Goal: Transaction & Acquisition: Purchase product/service

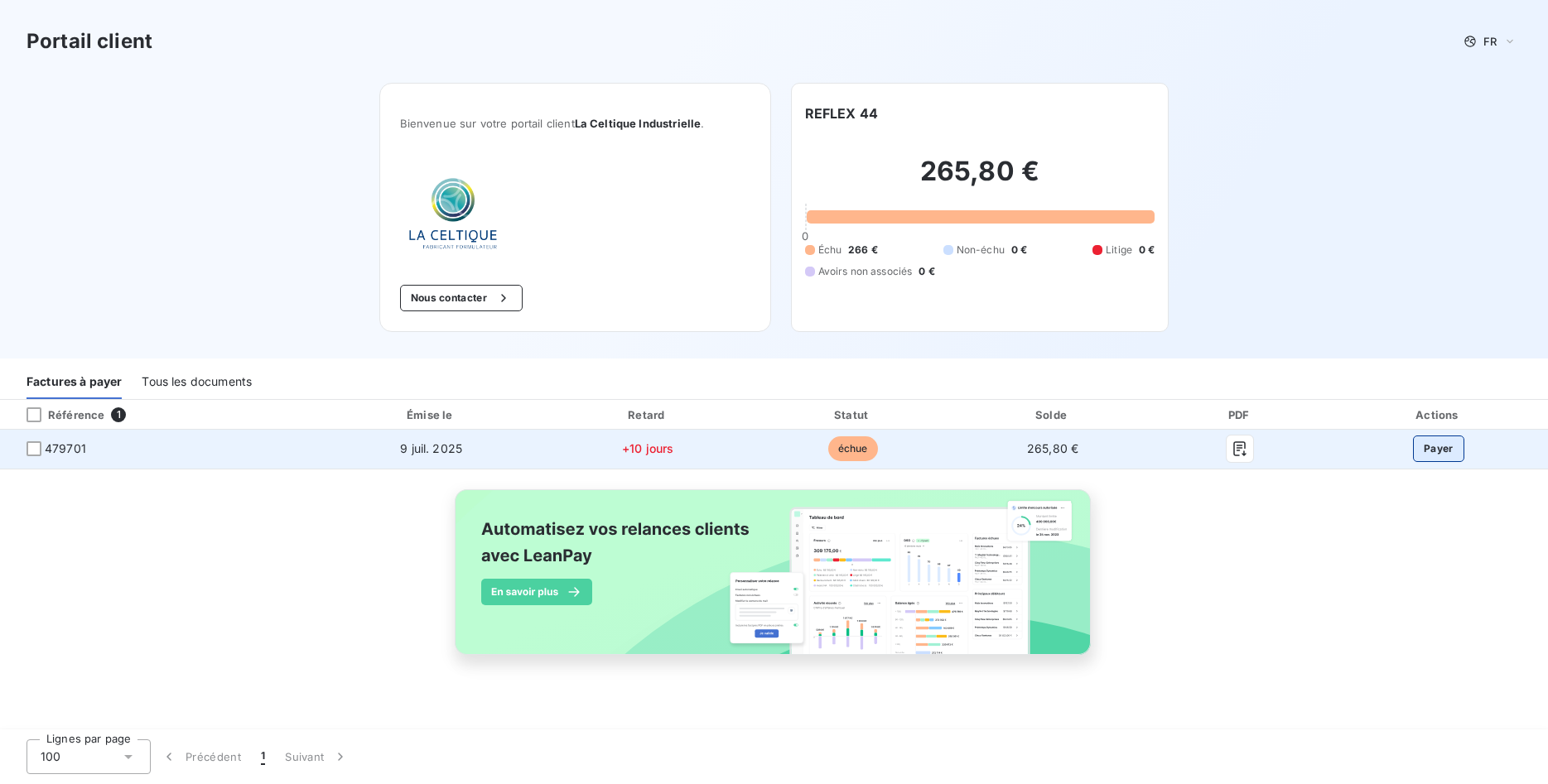
click at [1444, 452] on button "Payer" at bounding box center [1438, 449] width 51 height 27
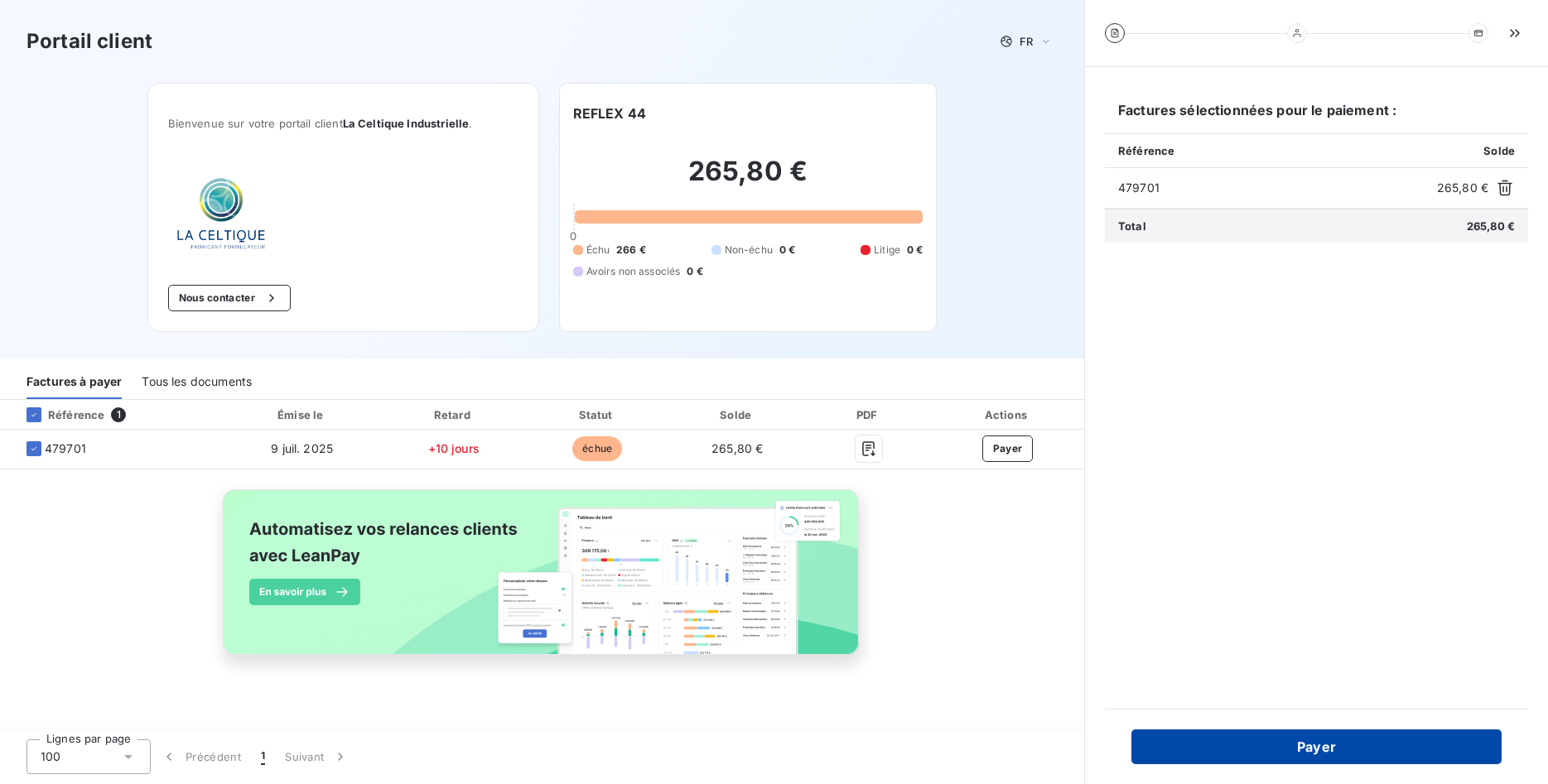
click at [1309, 744] on button "Payer" at bounding box center [1317, 747] width 371 height 35
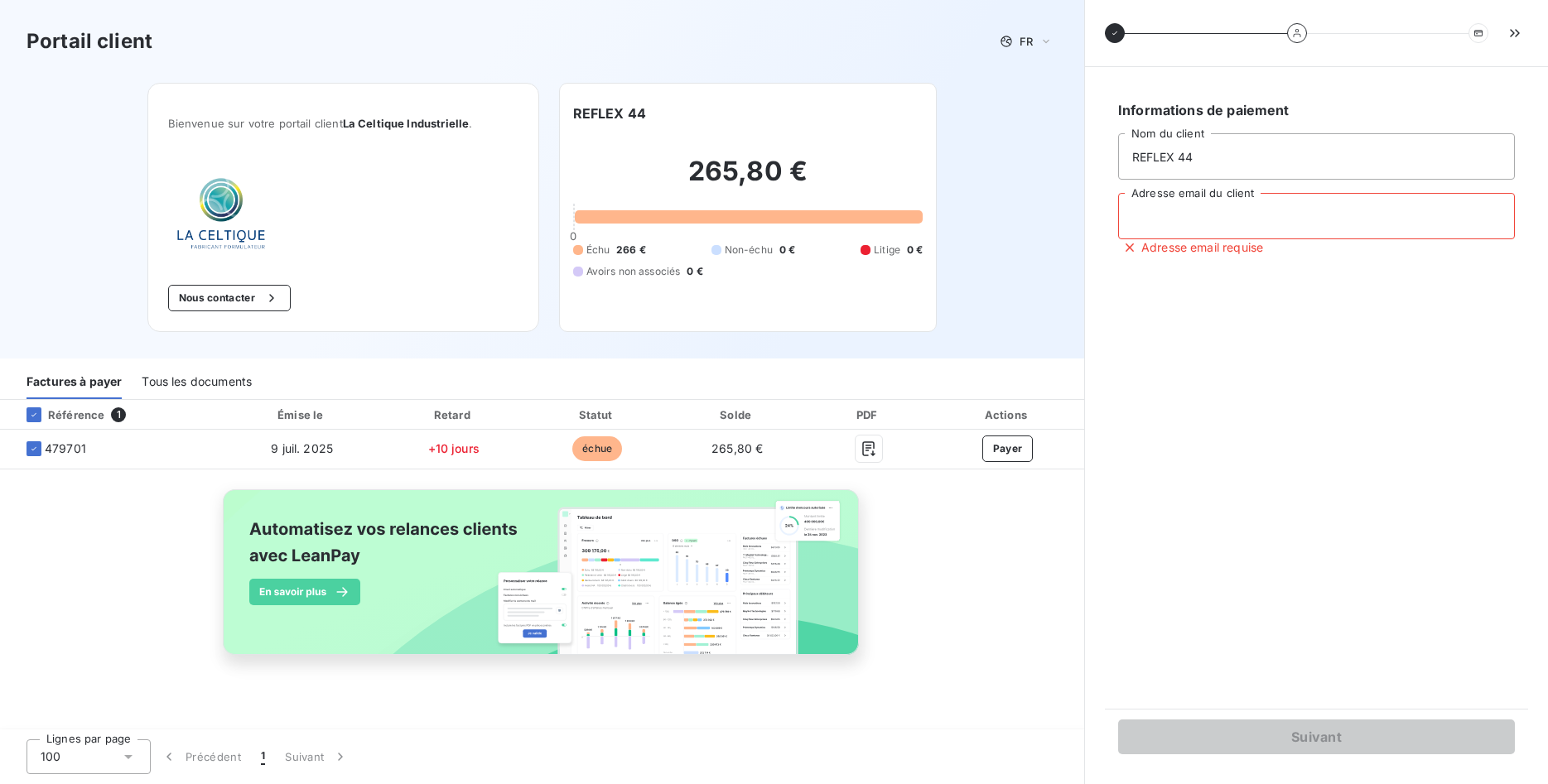
click at [1153, 217] on input "Adresse email du client" at bounding box center [1317, 216] width 397 height 47
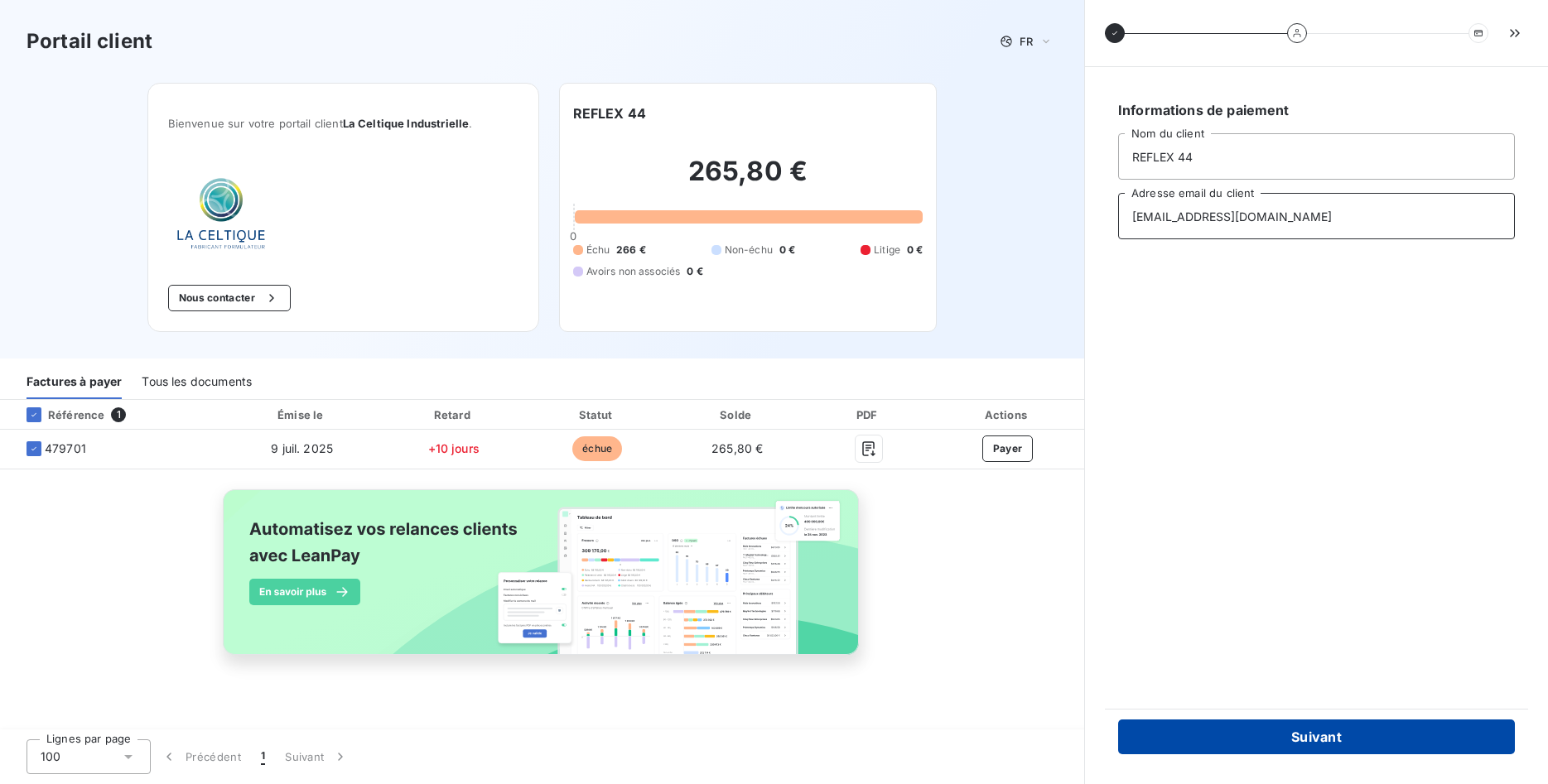
type input "[EMAIL_ADDRESS][DOMAIN_NAME]"
click at [1304, 737] on button "Suivant" at bounding box center [1317, 737] width 397 height 35
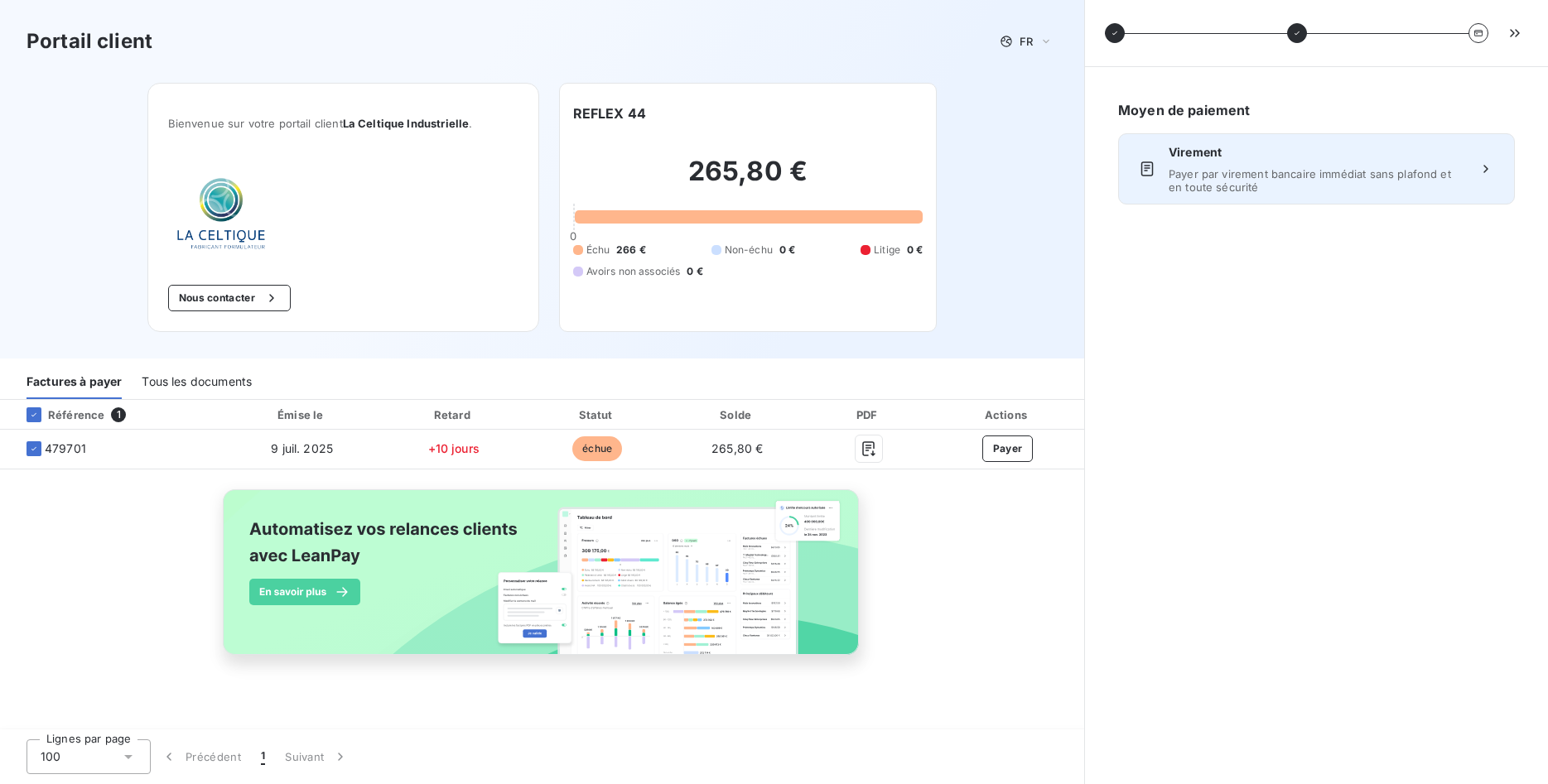
click at [1351, 180] on span "Payer par virement bancaire immédiat sans plafond et en toute sécurité" at bounding box center [1317, 181] width 295 height 27
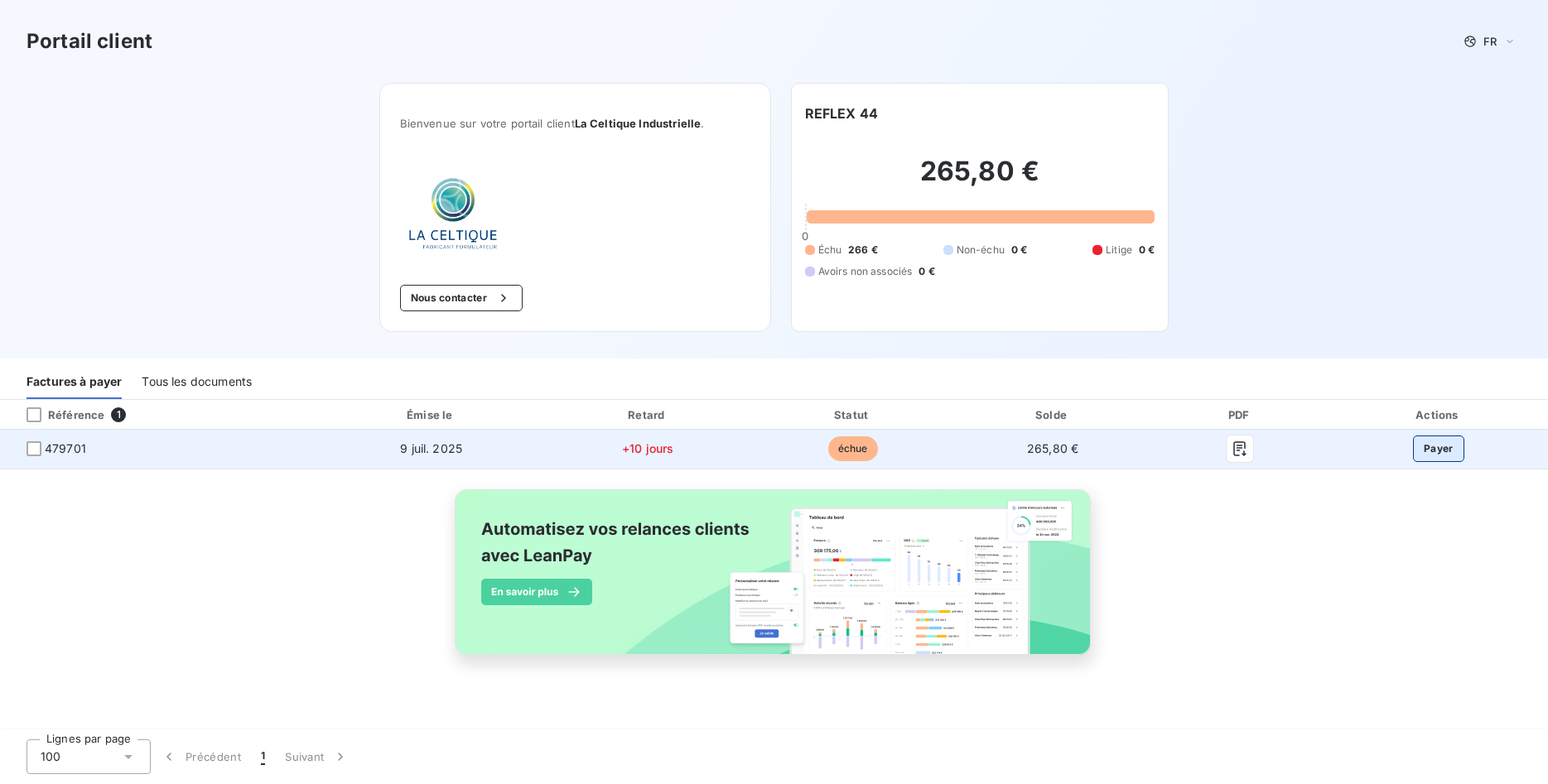
click at [1458, 451] on button "Payer" at bounding box center [1438, 449] width 51 height 27
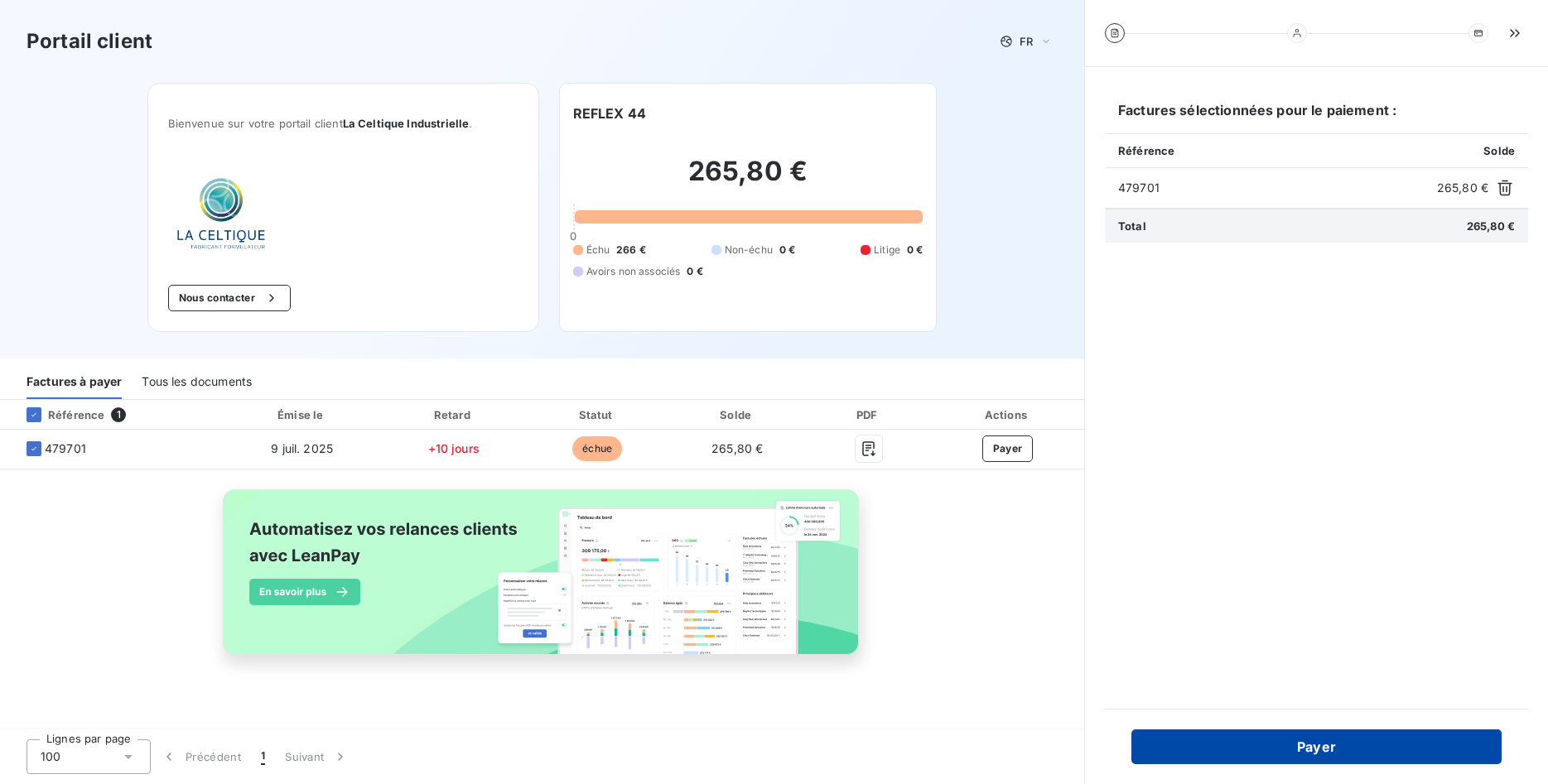
click at [1307, 747] on button "Payer" at bounding box center [1317, 747] width 371 height 35
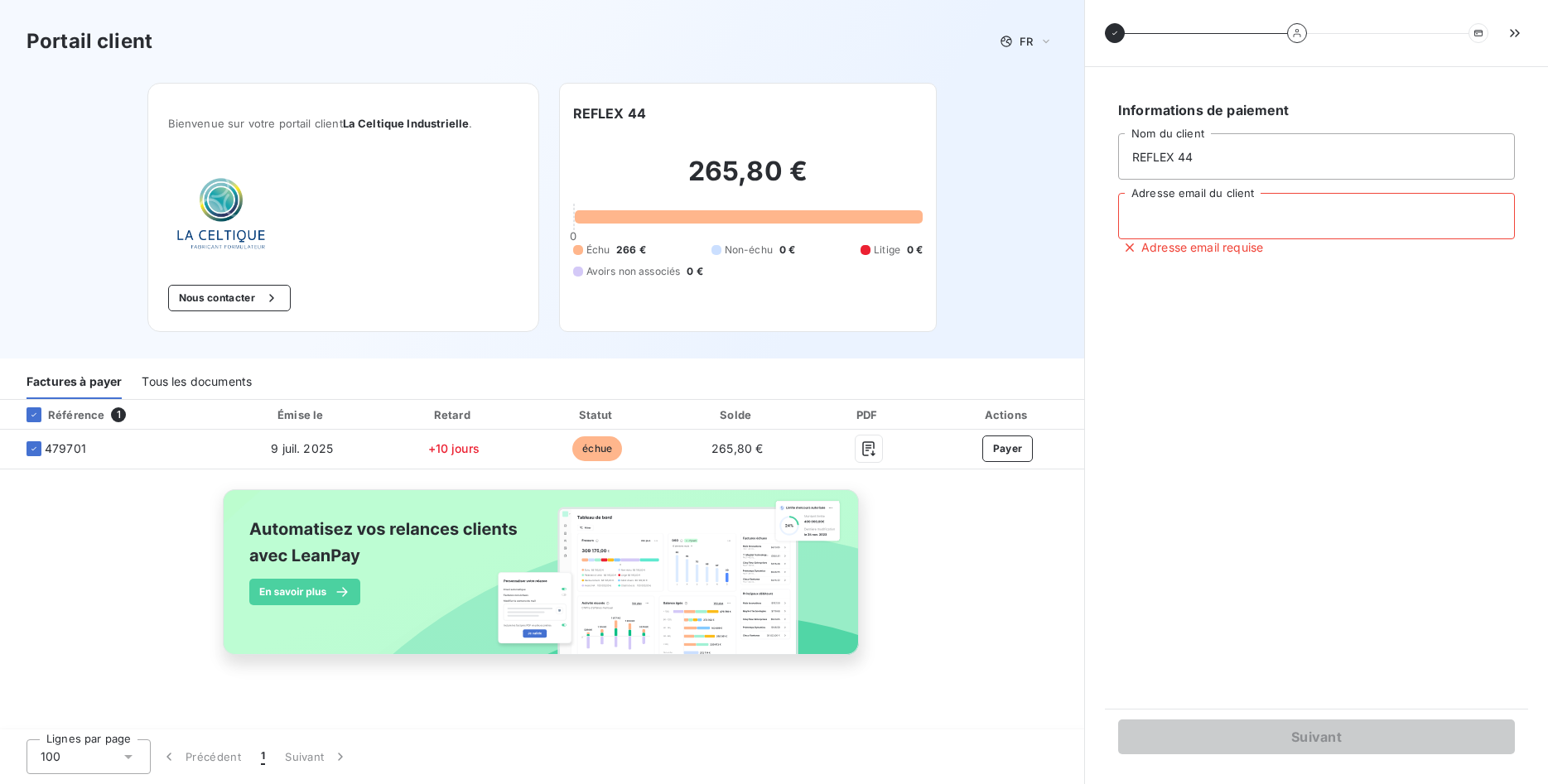
click at [1139, 224] on input "Adresse email du client" at bounding box center [1317, 216] width 397 height 47
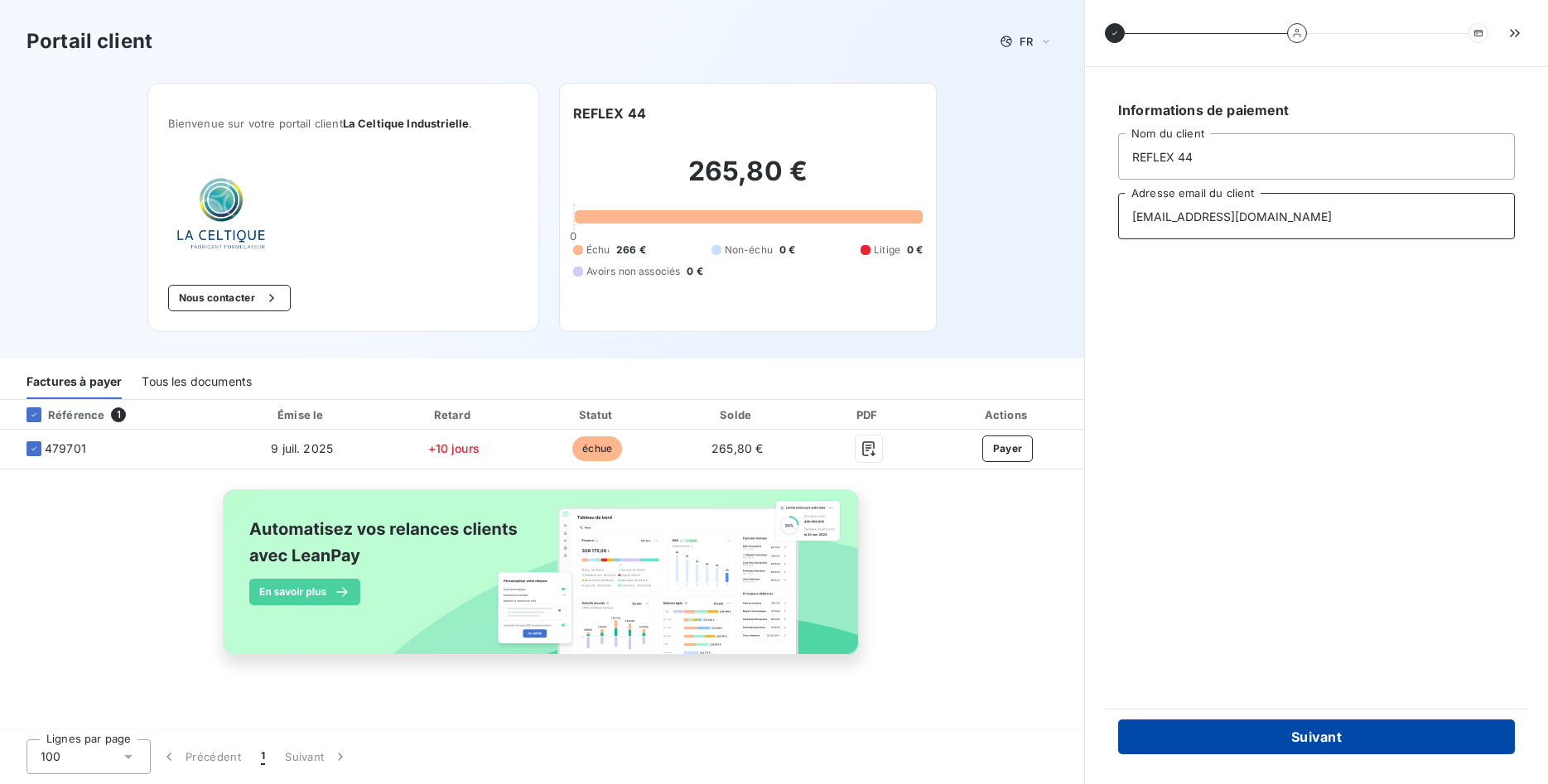
type input "[EMAIL_ADDRESS][DOMAIN_NAME]"
click at [1318, 738] on button "Suivant" at bounding box center [1317, 737] width 397 height 35
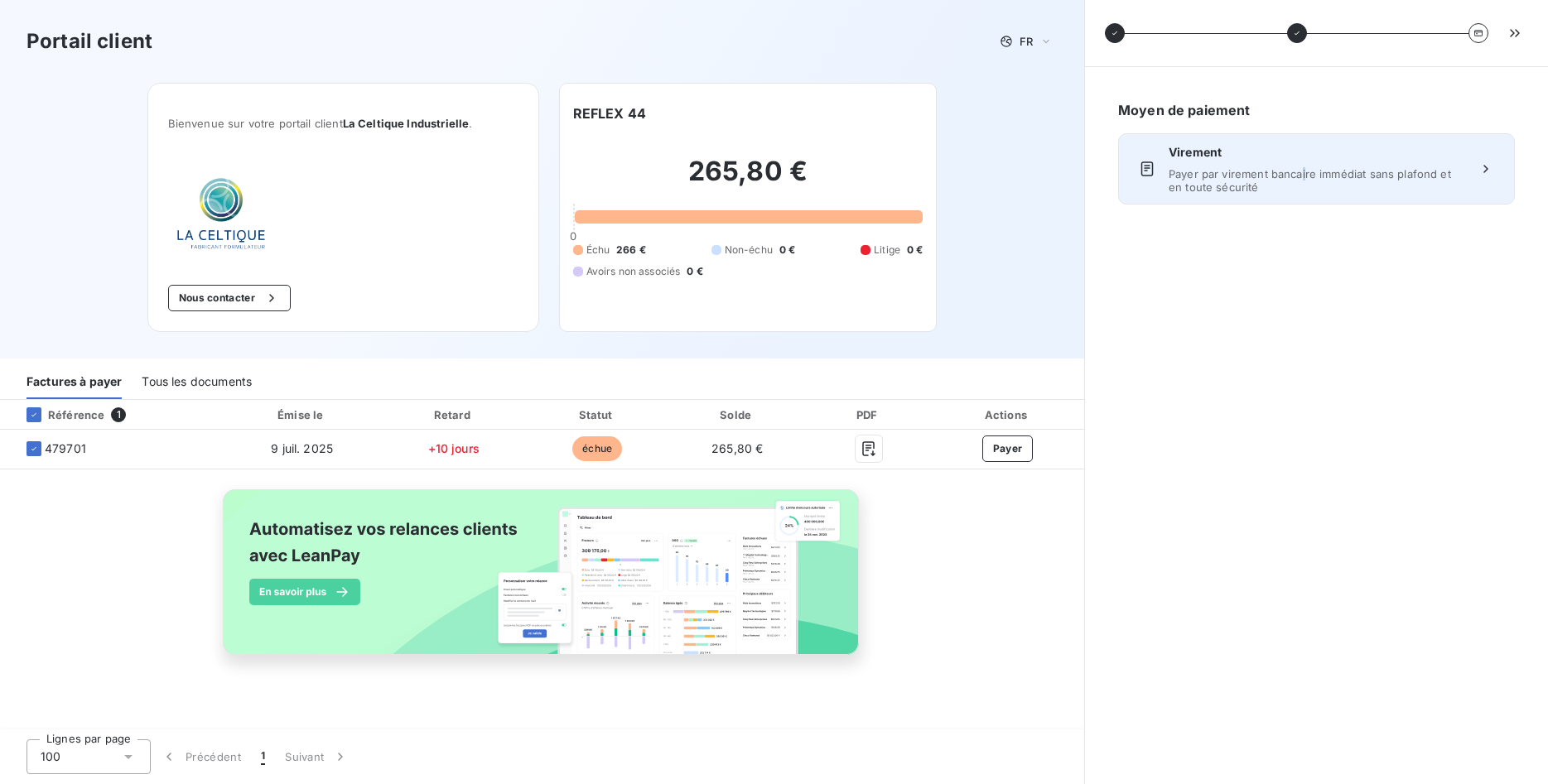
click at [1303, 174] on span "Payer par virement bancaire immédiat sans plafond et en toute sécurité" at bounding box center [1317, 181] width 295 height 27
